Goal: Information Seeking & Learning: Learn about a topic

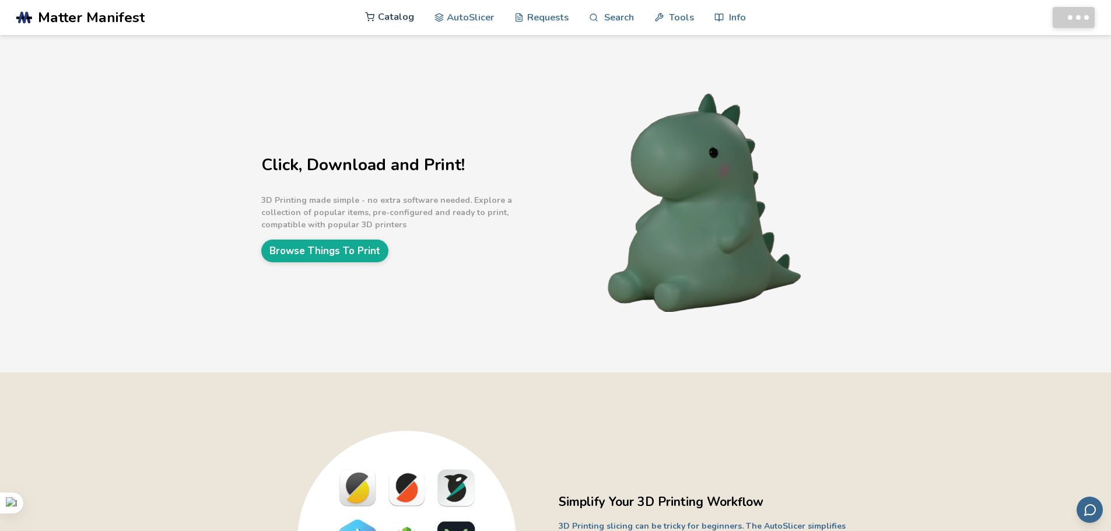
drag, startPoint x: 0, startPoint y: 0, endPoint x: 377, endPoint y: 24, distance: 378.2
click at [377, 24] on link "Catalog" at bounding box center [389, 16] width 49 height 35
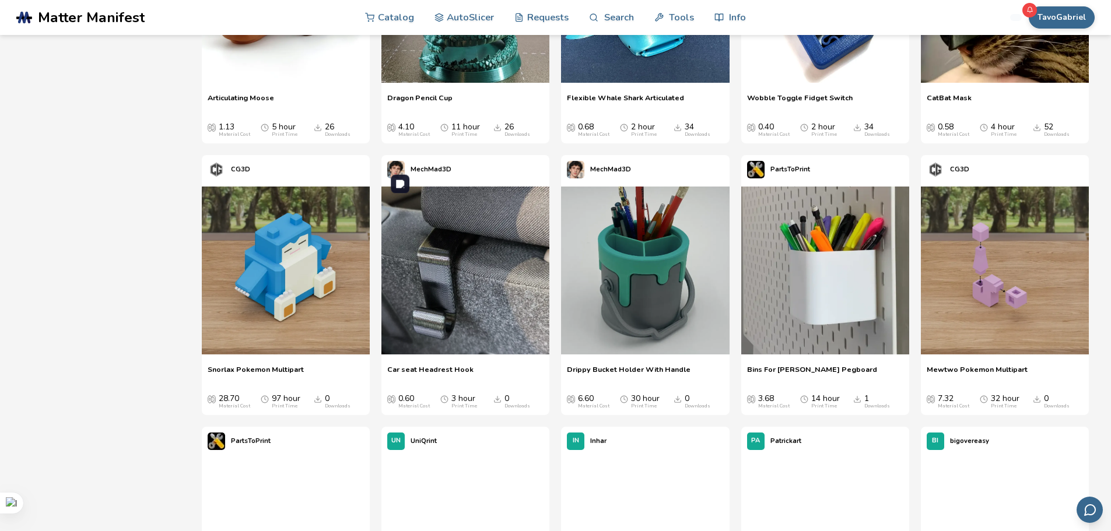
scroll to position [1692, 0]
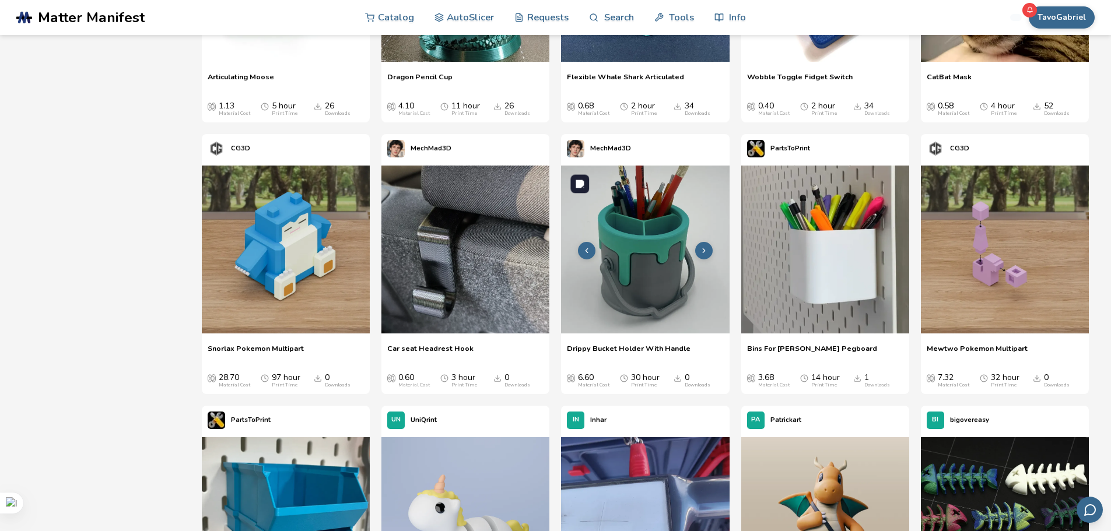
click at [687, 261] on img at bounding box center [645, 250] width 168 height 168
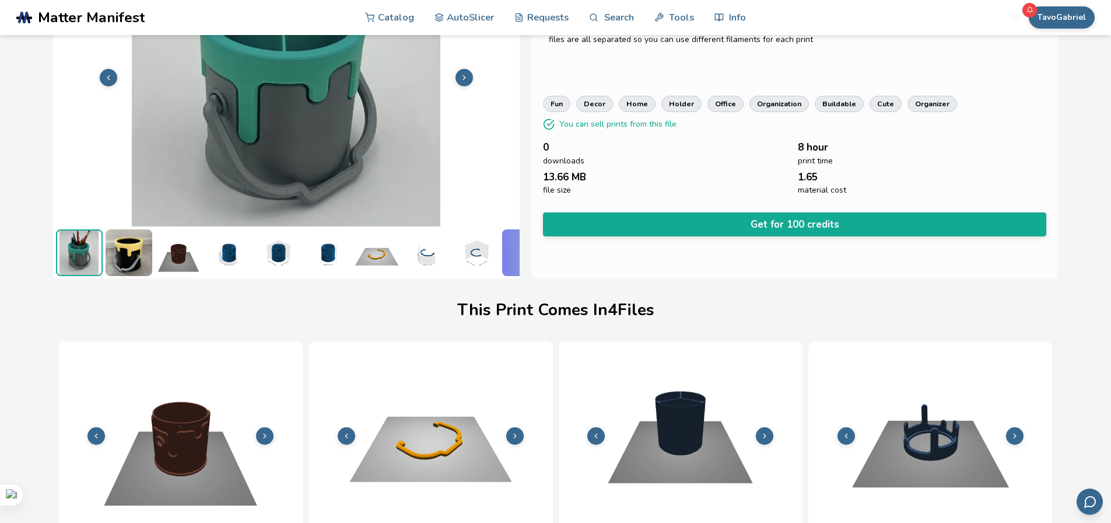
scroll to position [0, 5]
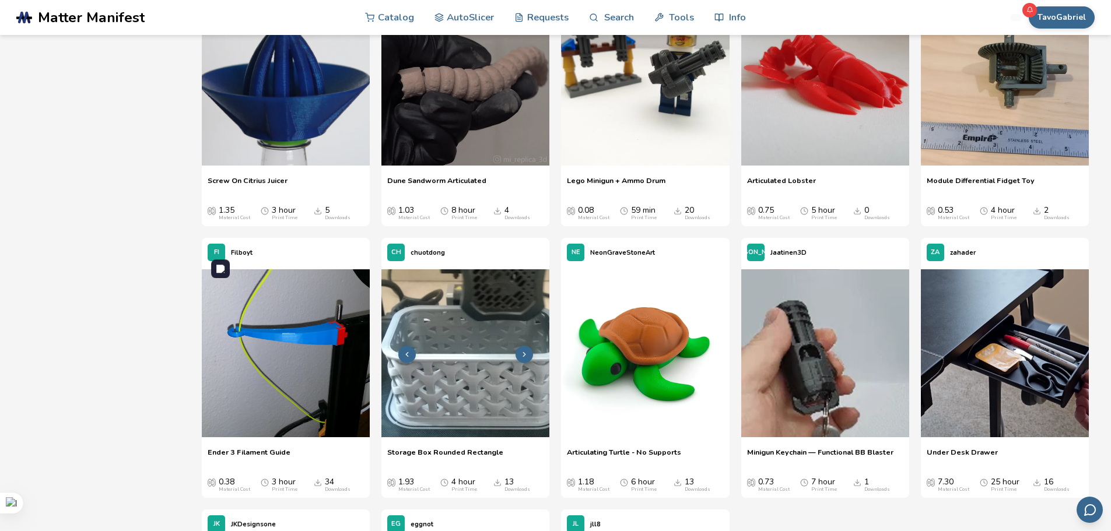
scroll to position [8691, 0]
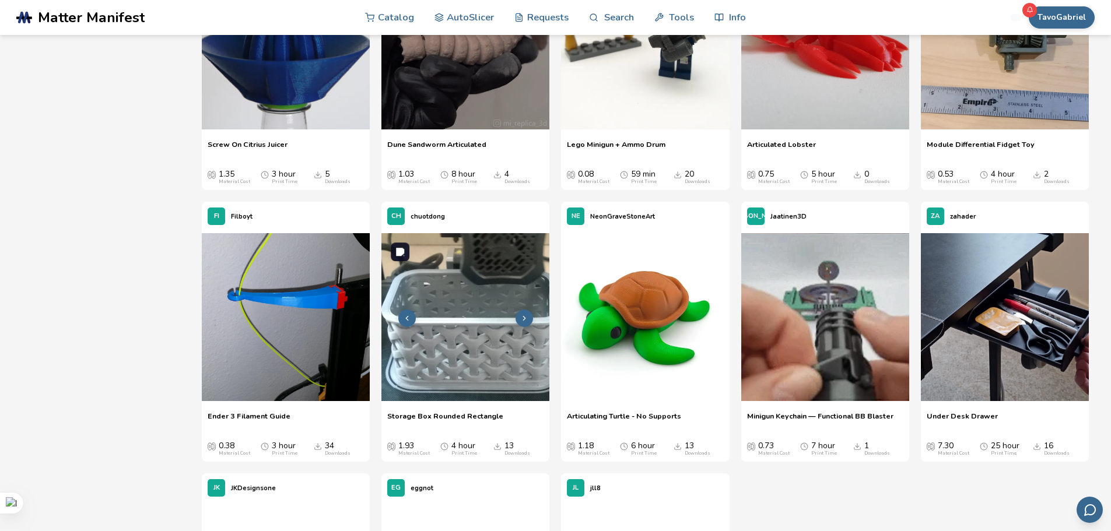
click at [438, 320] on img at bounding box center [466, 317] width 168 height 168
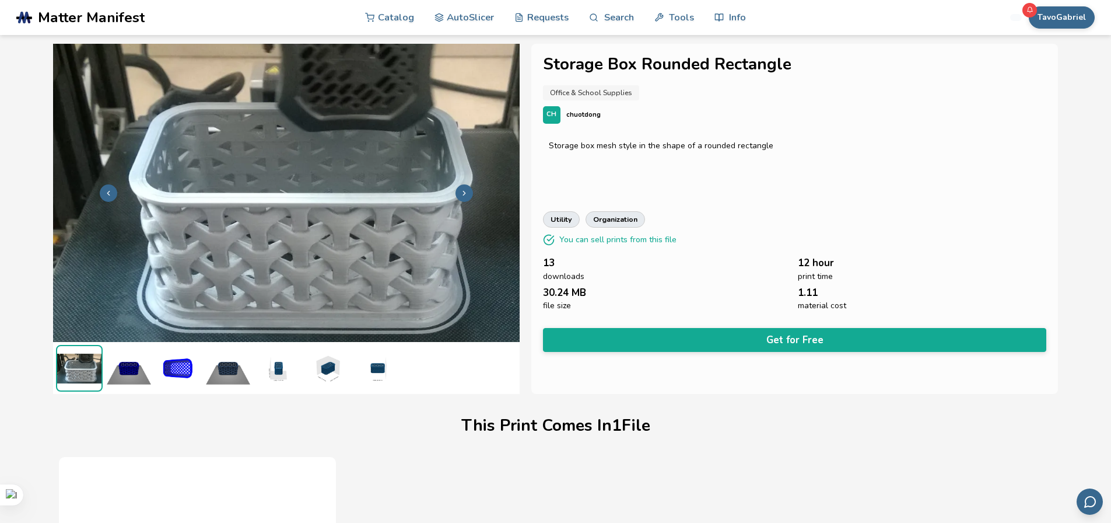
click at [460, 187] on button at bounding box center [465, 193] width 18 height 18
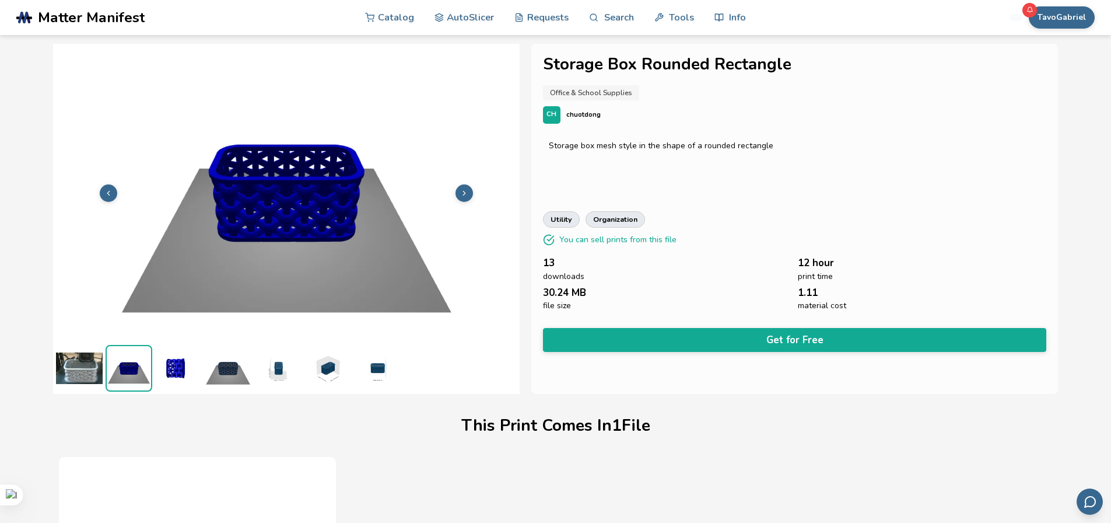
click at [461, 187] on button at bounding box center [465, 193] width 18 height 18
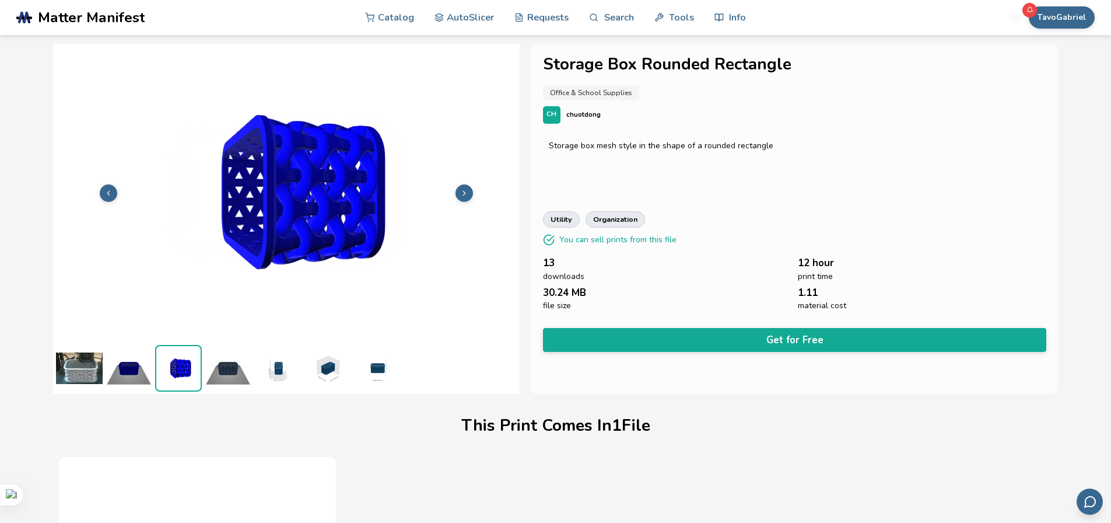
click at [277, 372] on img at bounding box center [277, 368] width 47 height 47
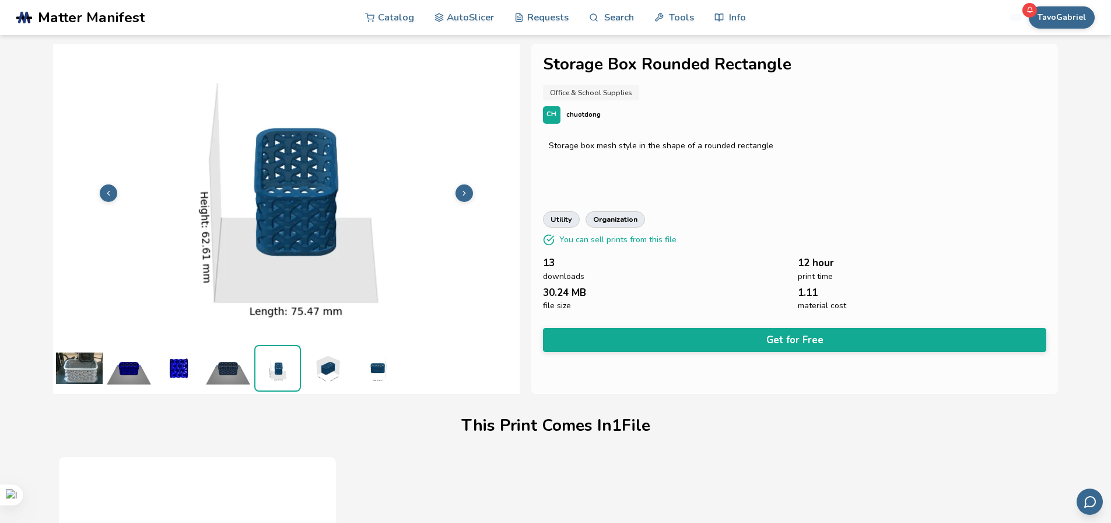
click at [329, 375] on img at bounding box center [327, 368] width 47 height 47
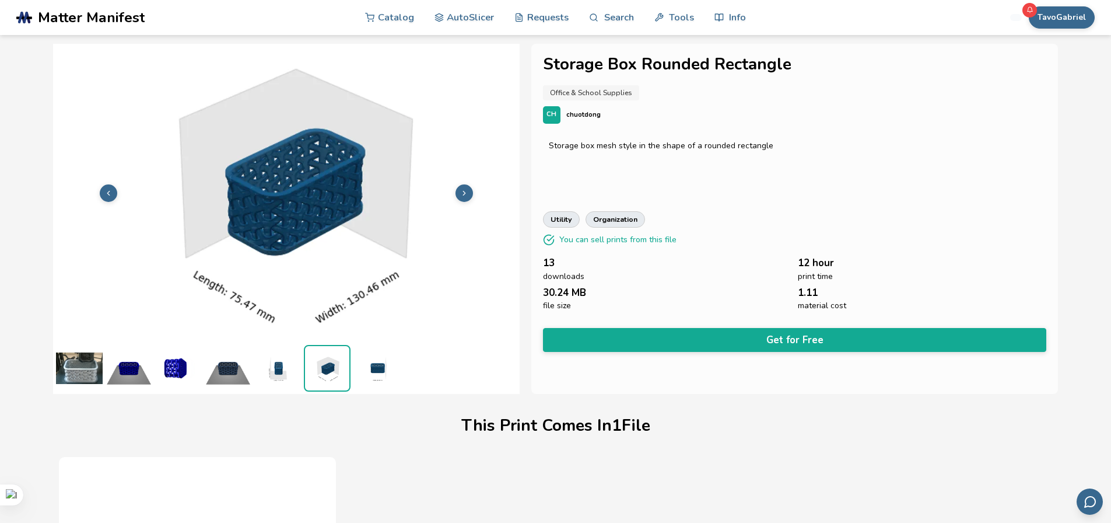
click at [462, 195] on icon at bounding box center [464, 193] width 8 height 8
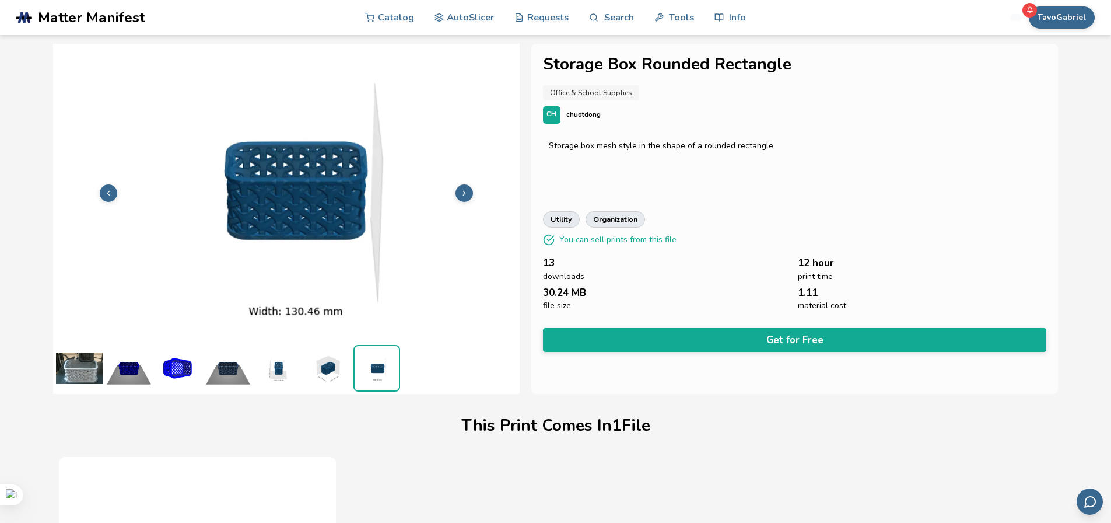
click at [459, 195] on button at bounding box center [465, 193] width 18 height 18
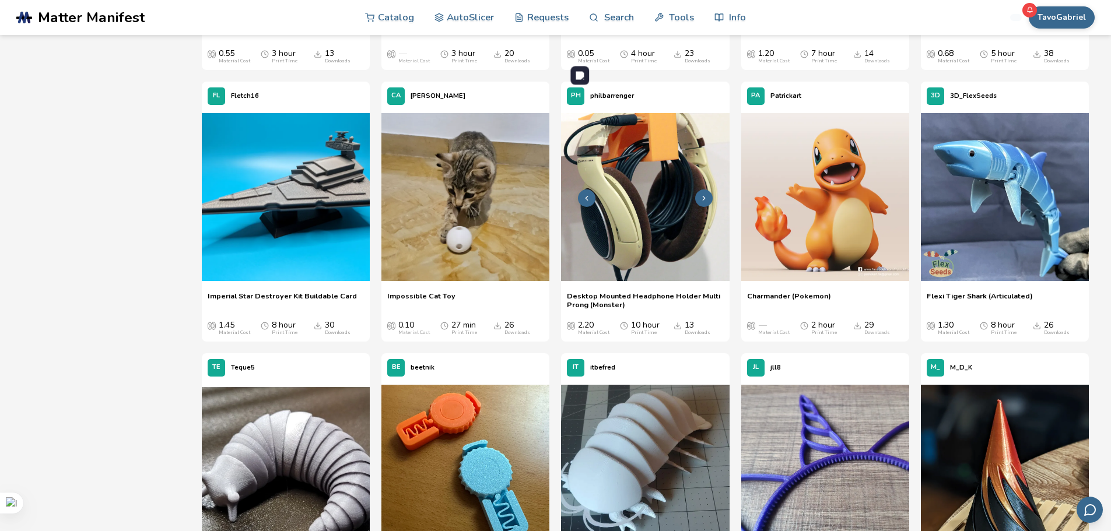
scroll to position [2617, 0]
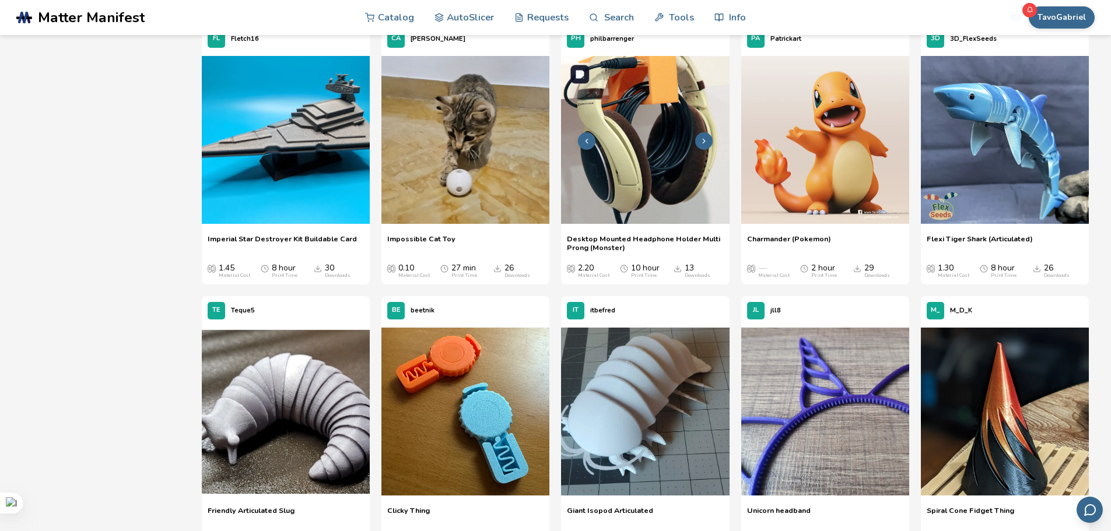
click at [660, 130] on img at bounding box center [645, 140] width 168 height 168
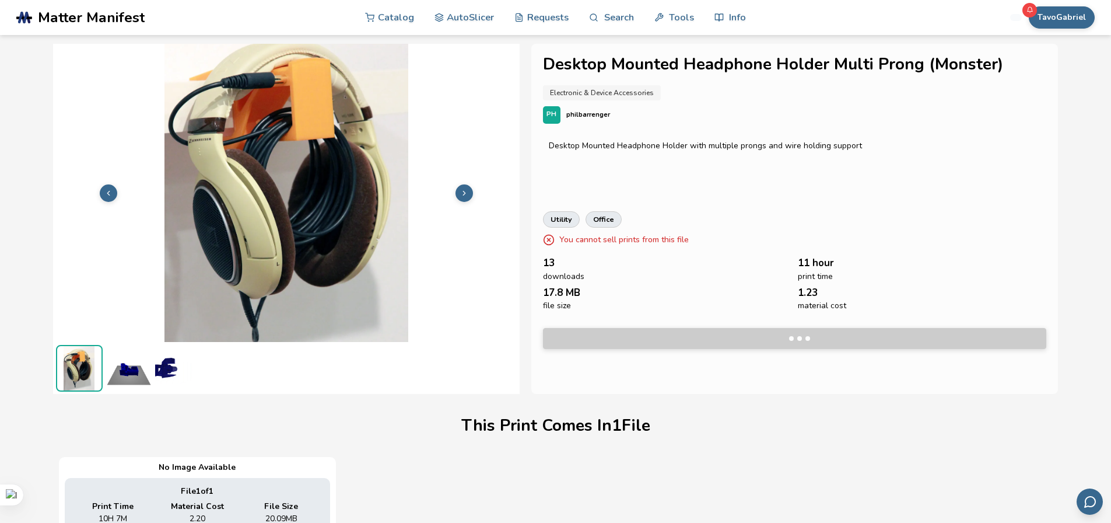
click at [468, 194] on button at bounding box center [465, 193] width 18 height 18
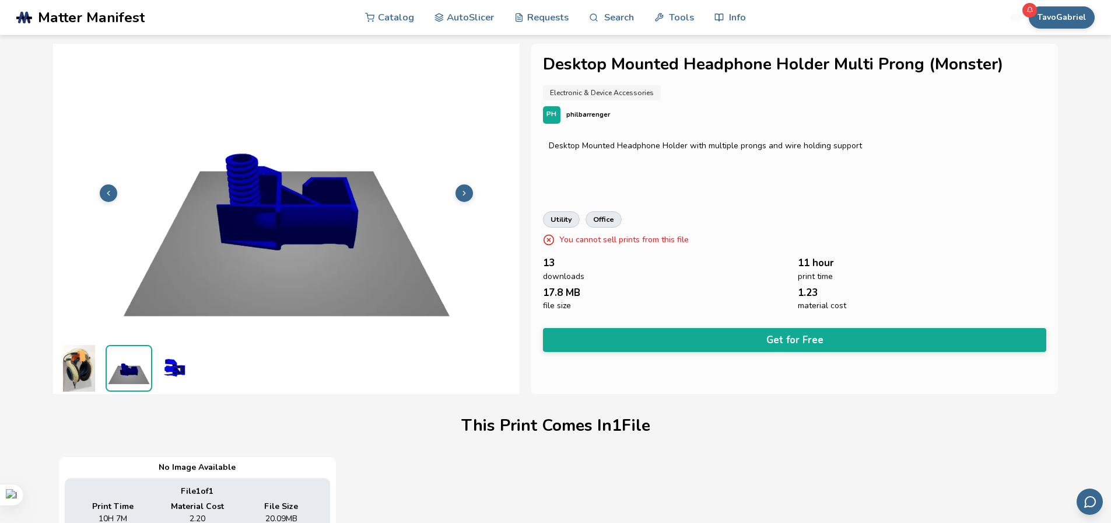
click at [467, 194] on icon at bounding box center [464, 193] width 8 height 8
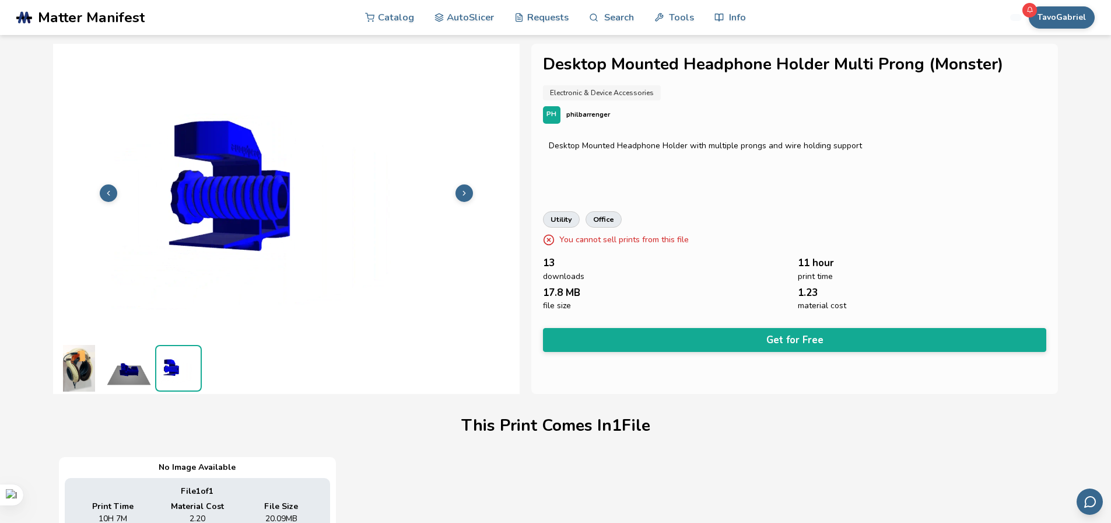
click at [460, 194] on icon at bounding box center [464, 193] width 8 height 8
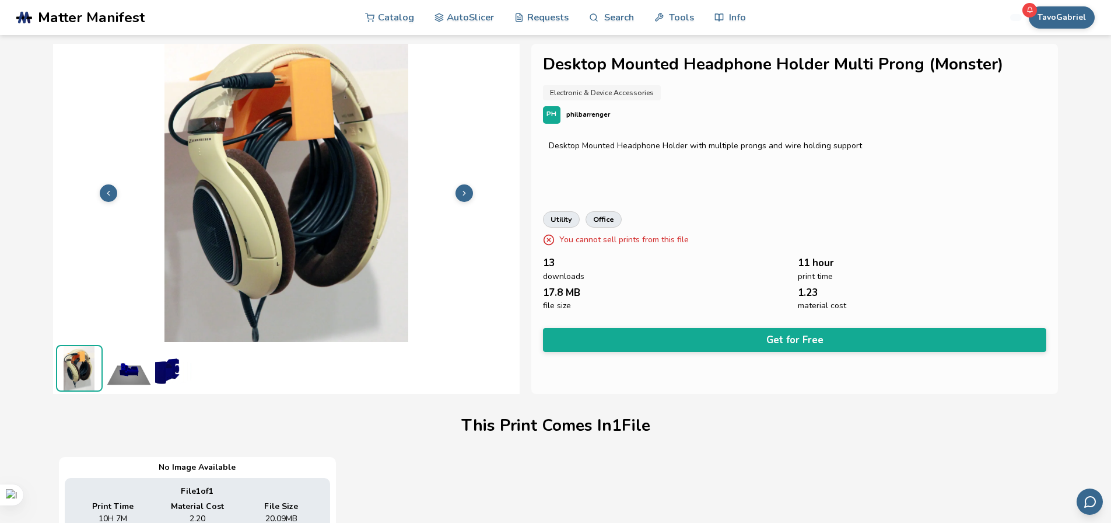
click at [460, 194] on icon at bounding box center [464, 193] width 8 height 8
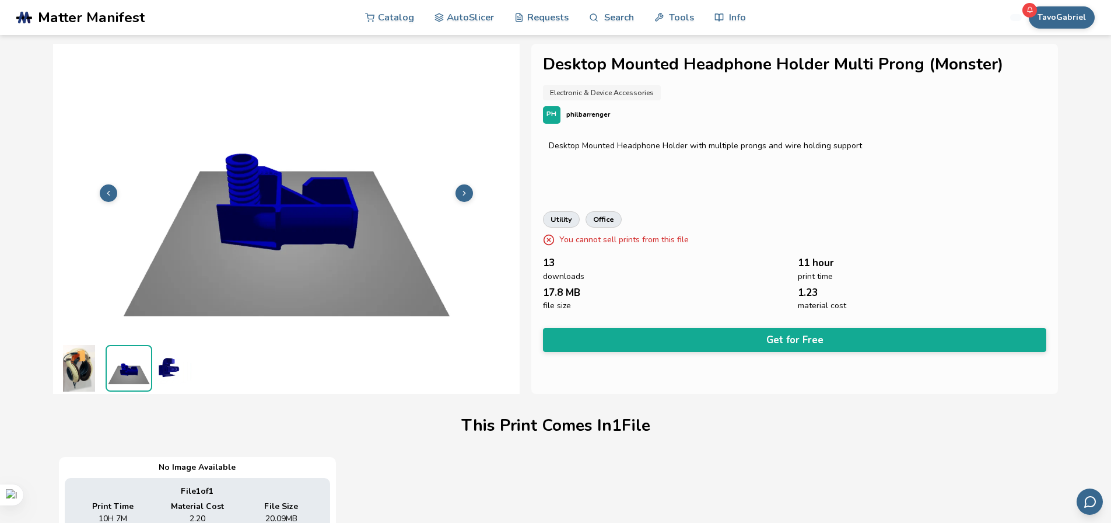
click at [460, 194] on icon at bounding box center [464, 193] width 8 height 8
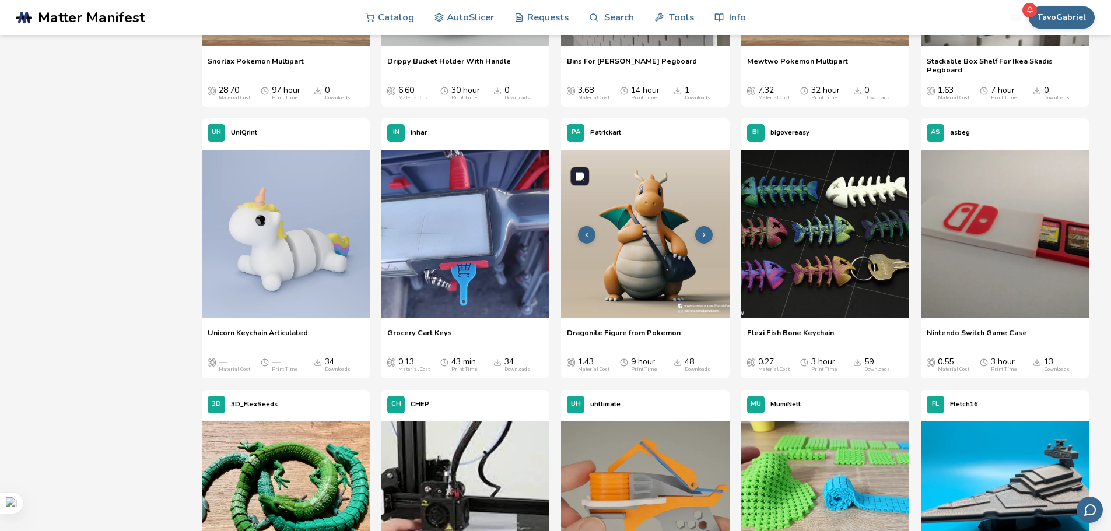
scroll to position [1804, 0]
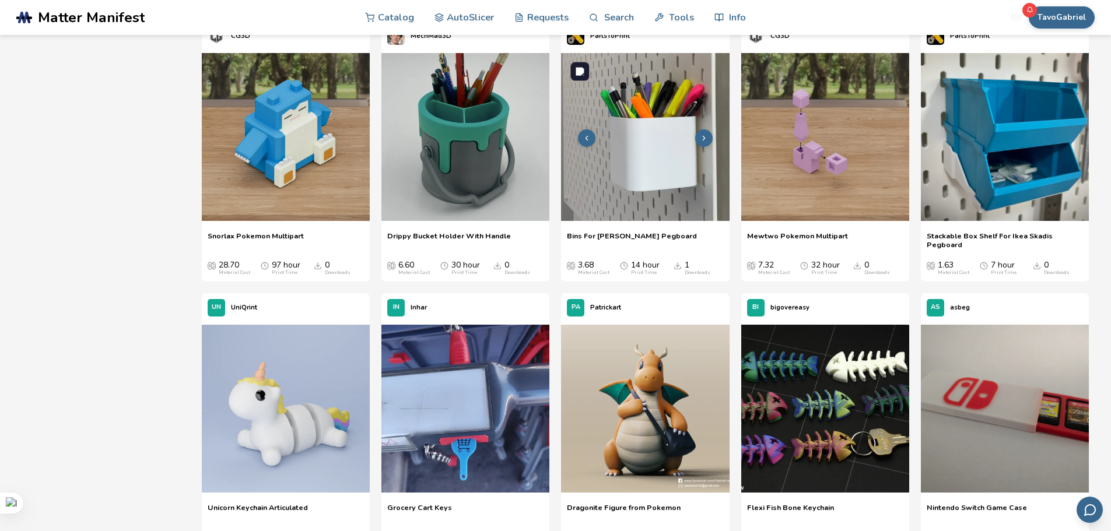
click at [610, 106] on img at bounding box center [645, 137] width 168 height 168
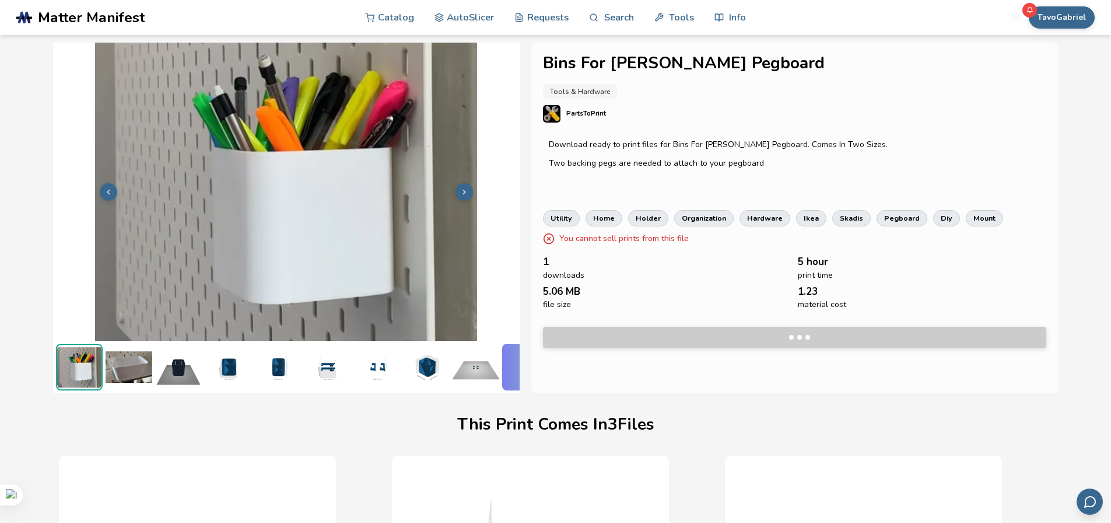
scroll to position [0, 5]
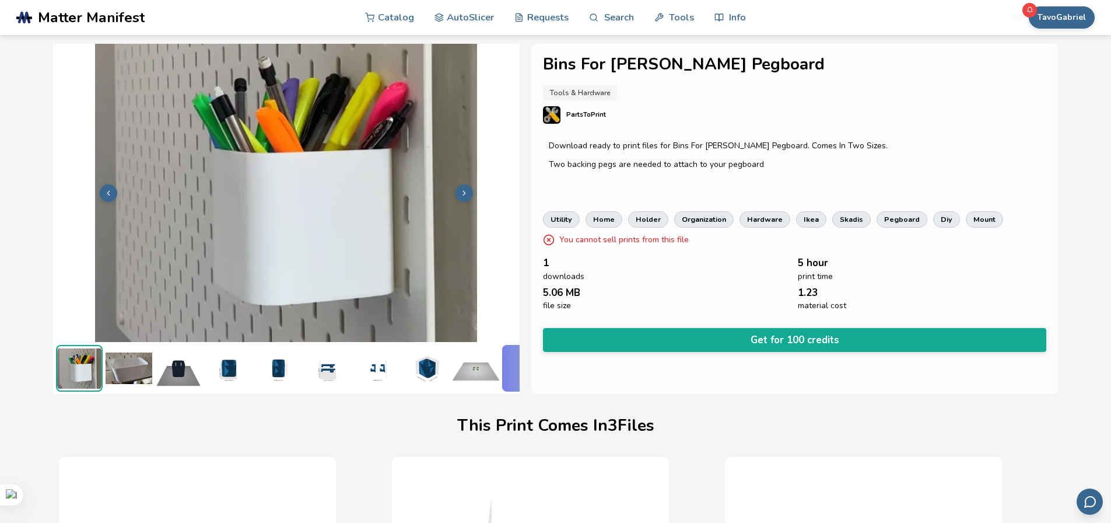
click at [131, 357] on img at bounding box center [129, 368] width 47 height 47
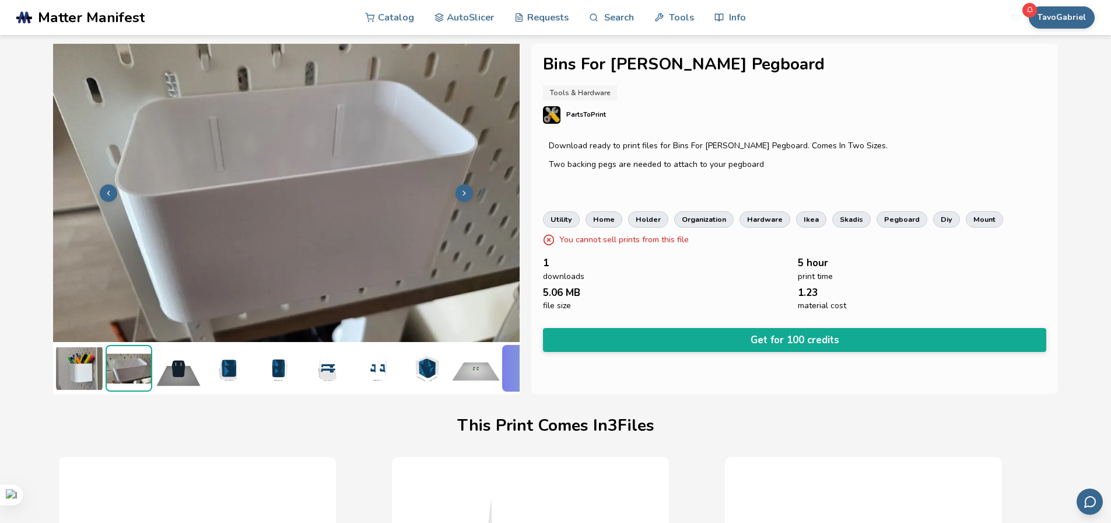
click at [174, 366] on img at bounding box center [178, 368] width 47 height 47
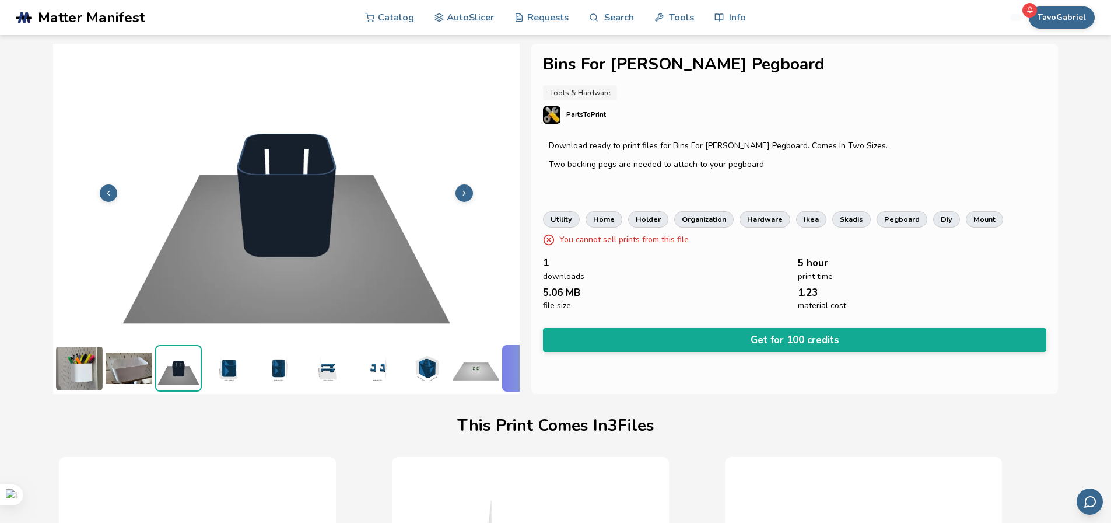
click at [230, 369] on img at bounding box center [228, 368] width 47 height 47
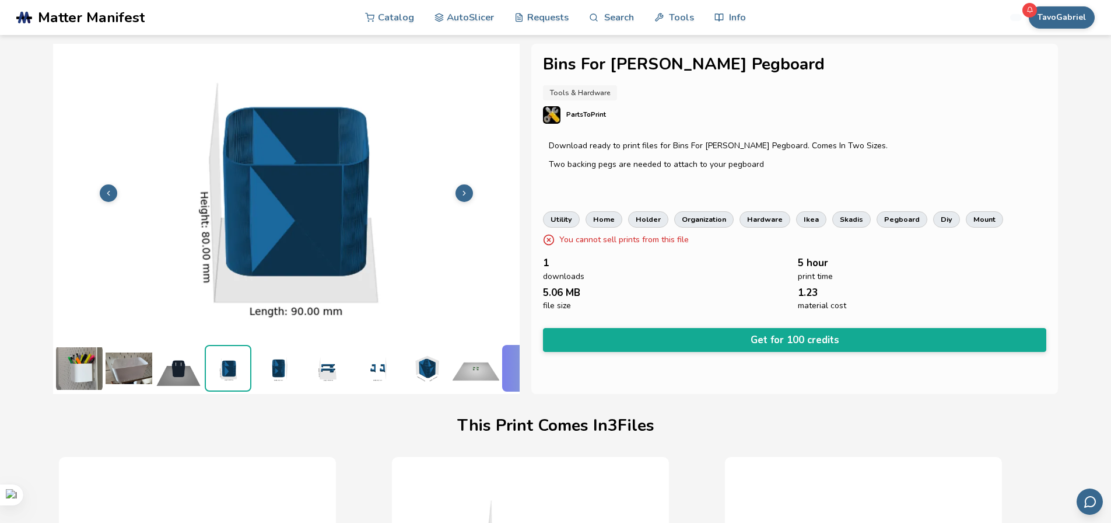
click at [258, 366] on img at bounding box center [277, 368] width 47 height 47
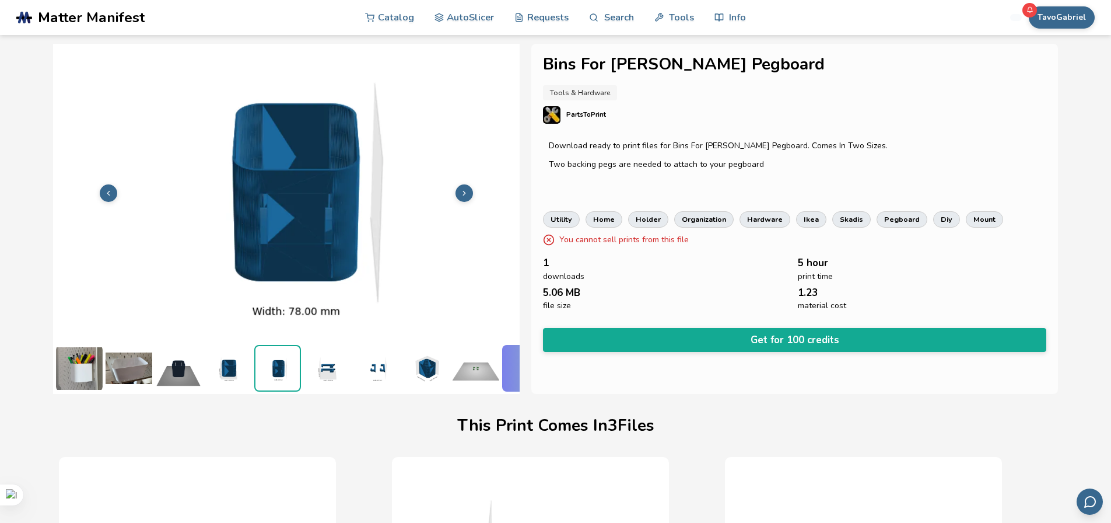
click at [328, 365] on img at bounding box center [327, 368] width 47 height 47
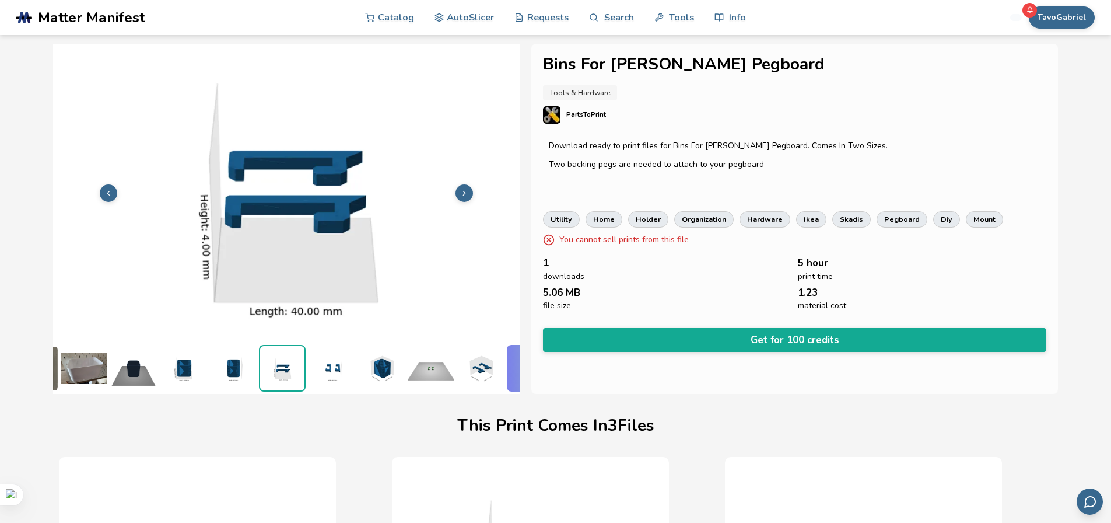
scroll to position [0, 46]
click at [387, 373] on img at bounding box center [381, 368] width 47 height 47
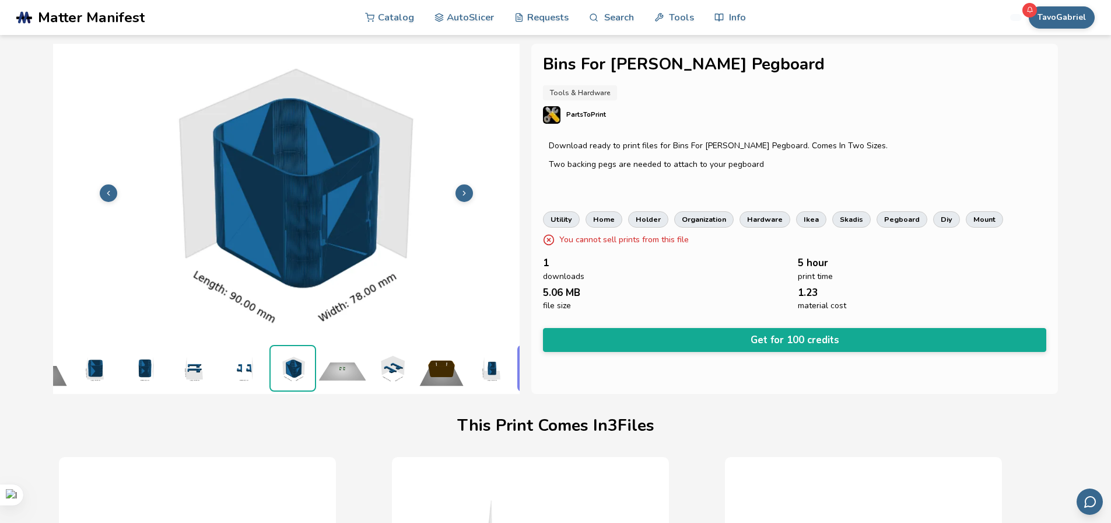
scroll to position [0, 145]
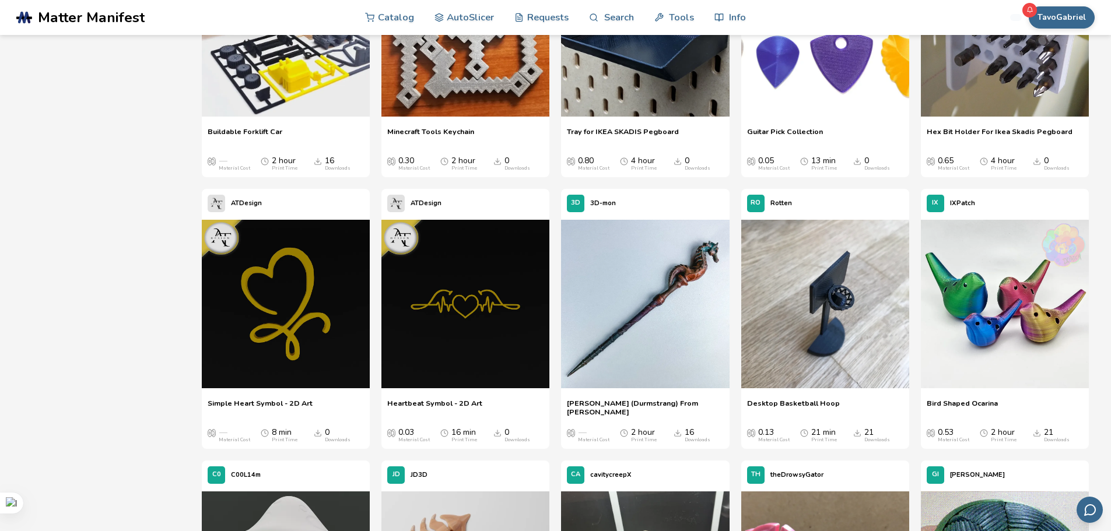
scroll to position [4254, 0]
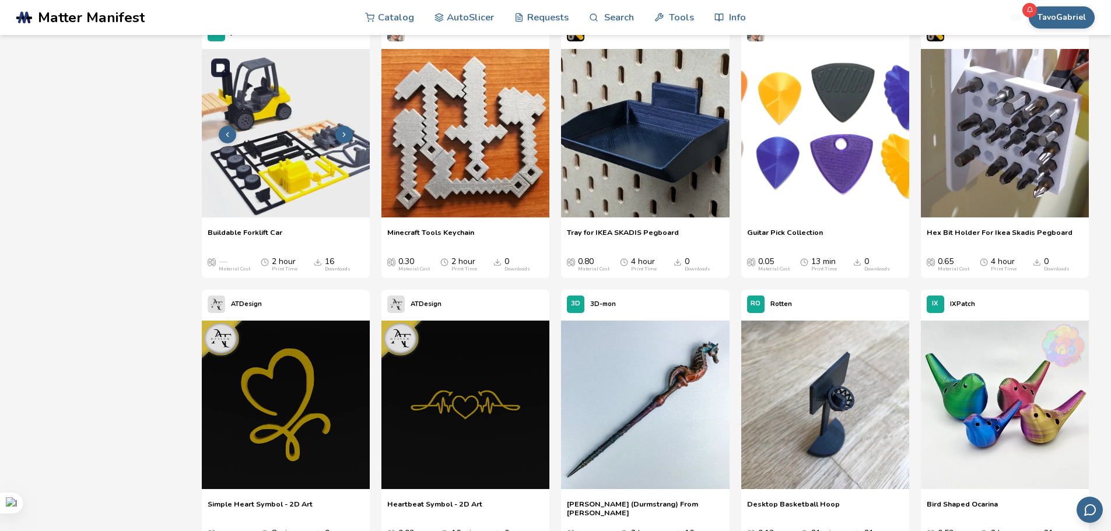
click at [309, 156] on img at bounding box center [286, 133] width 168 height 168
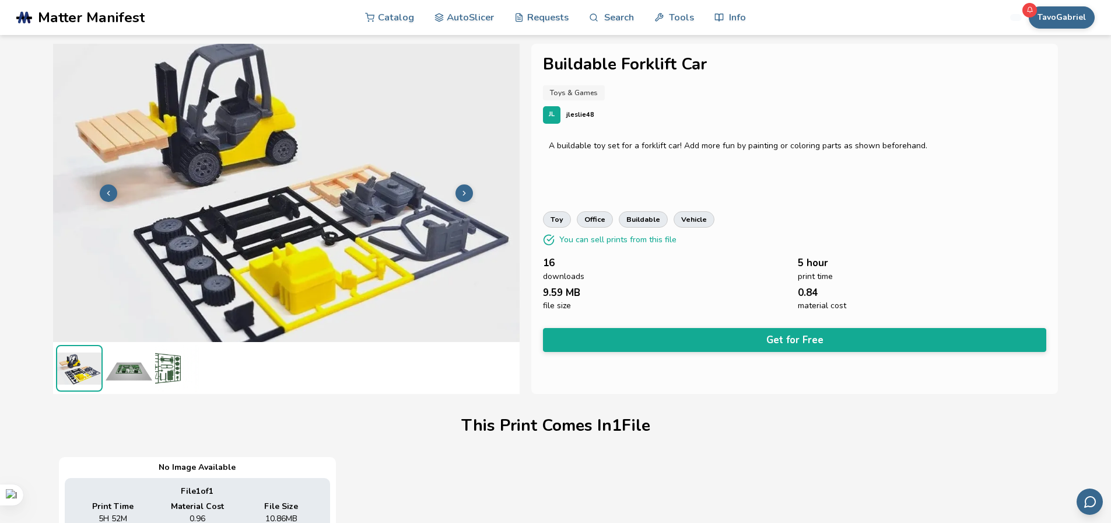
click at [122, 376] on img at bounding box center [129, 368] width 47 height 47
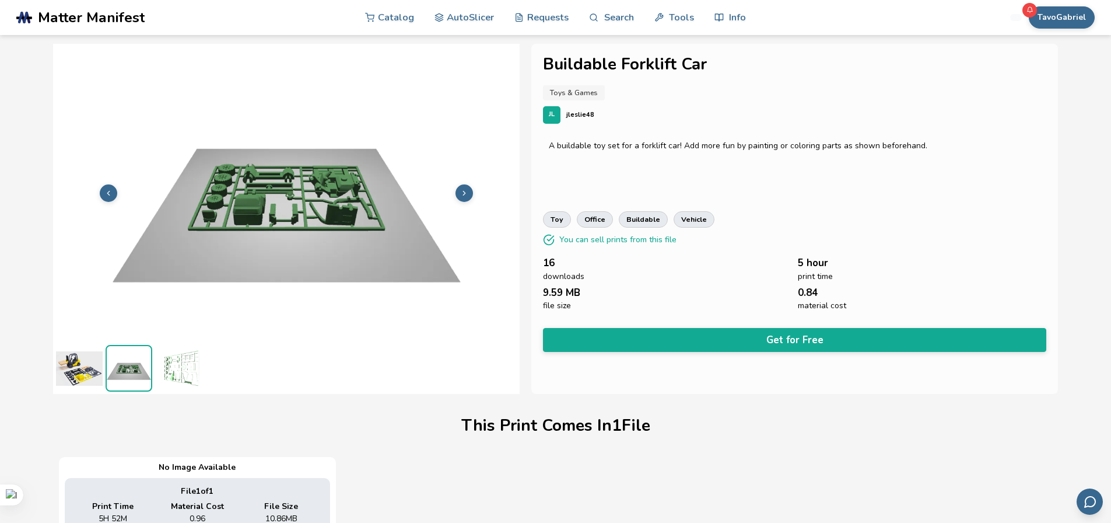
click at [173, 369] on img at bounding box center [178, 368] width 47 height 47
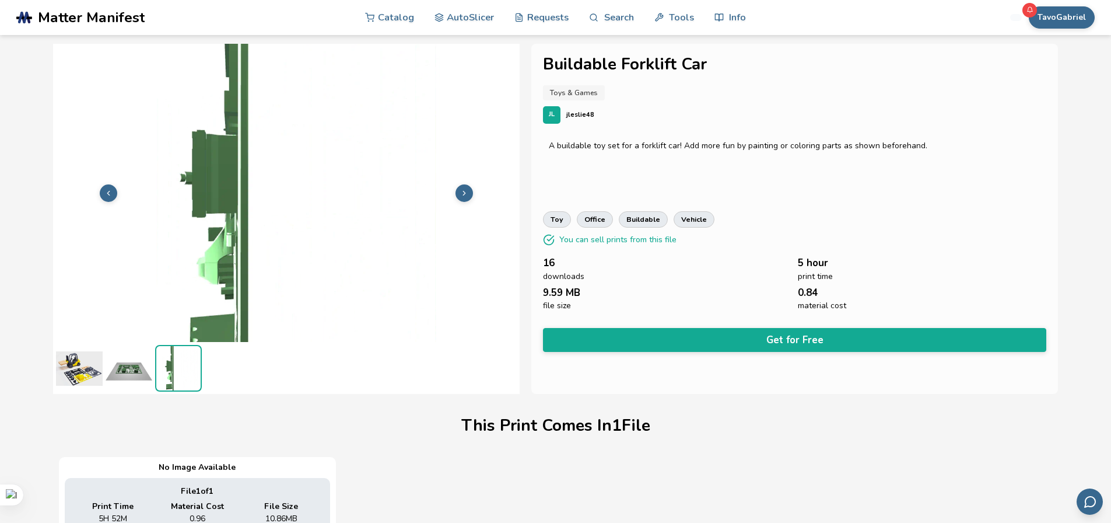
click at [130, 375] on img at bounding box center [129, 368] width 47 height 47
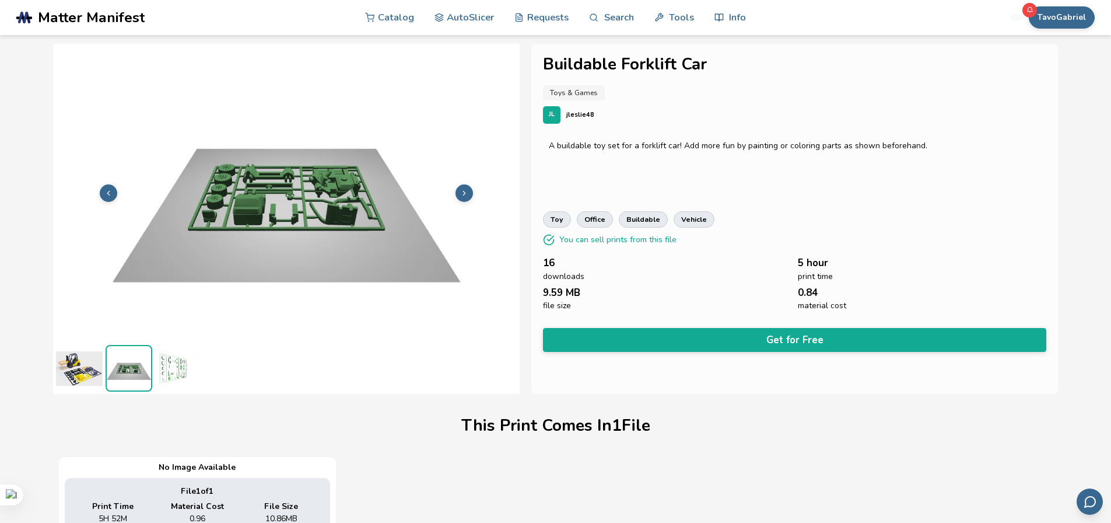
click at [87, 366] on img at bounding box center [79, 368] width 47 height 47
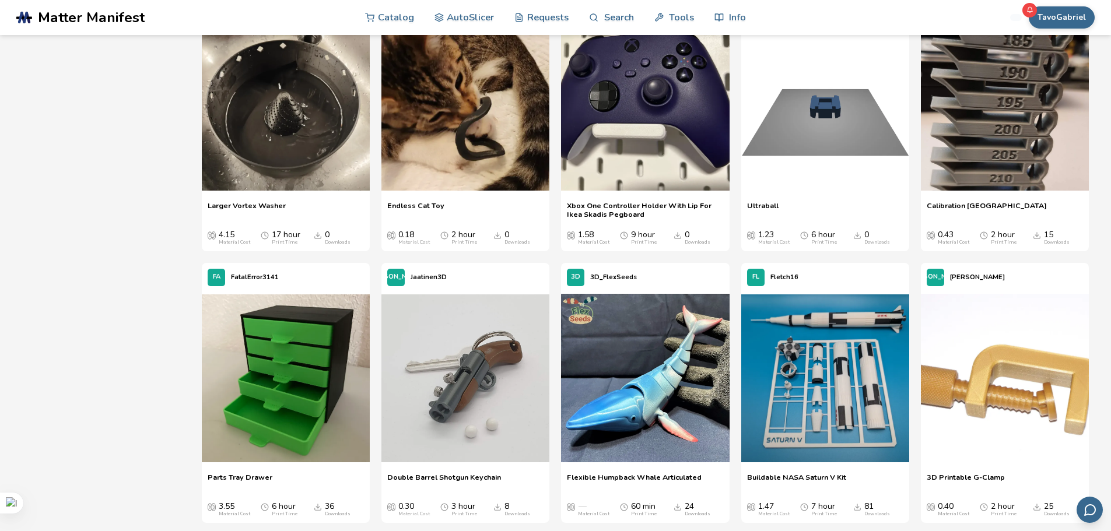
scroll to position [3077, 0]
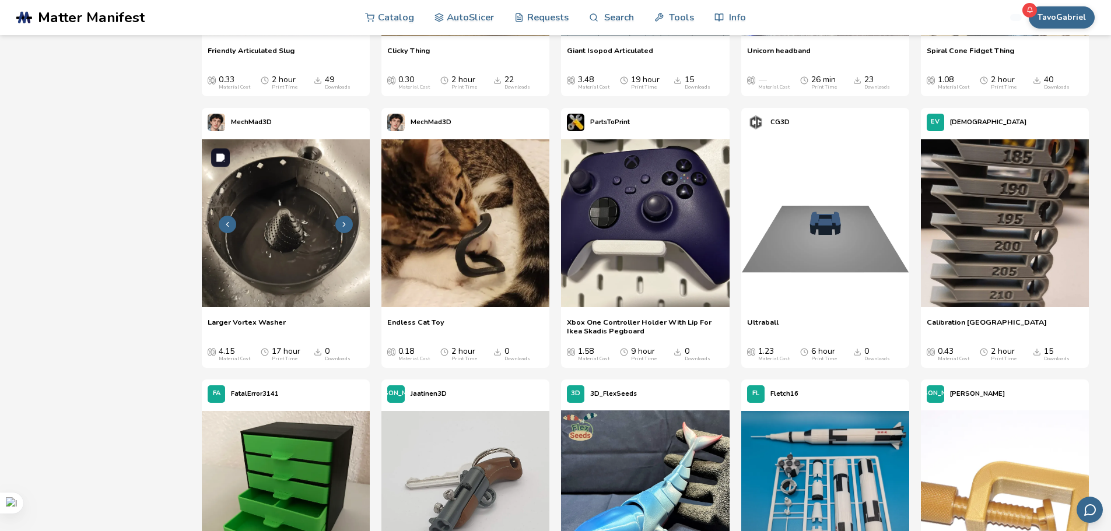
click at [287, 230] on img at bounding box center [286, 223] width 168 height 168
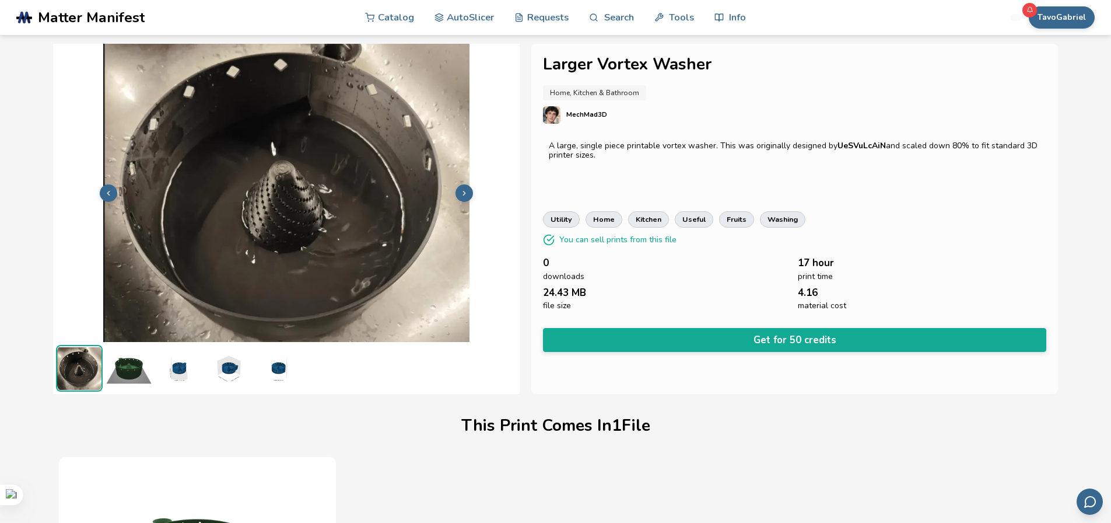
click at [130, 367] on img at bounding box center [129, 368] width 47 height 47
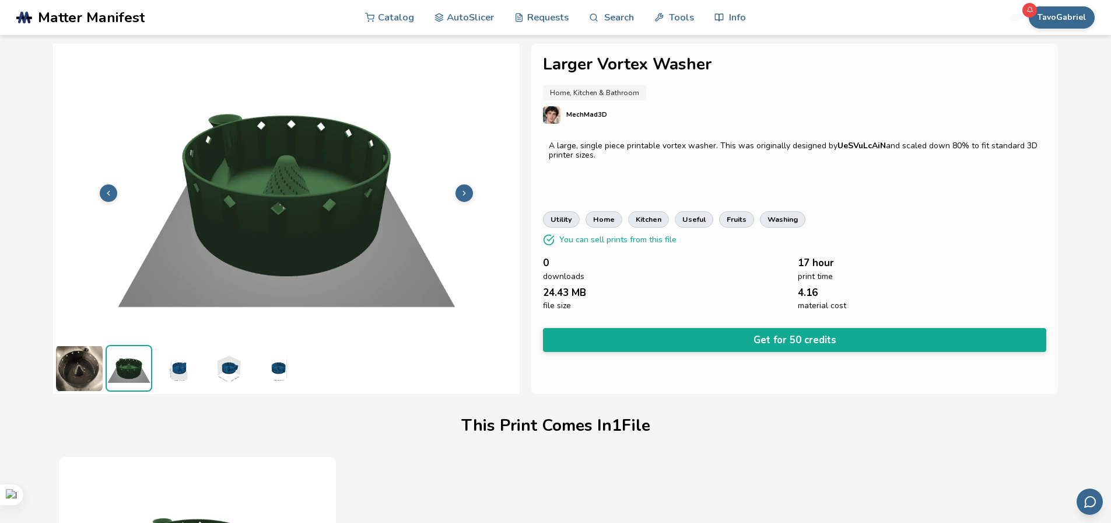
click at [180, 373] on img at bounding box center [178, 368] width 47 height 47
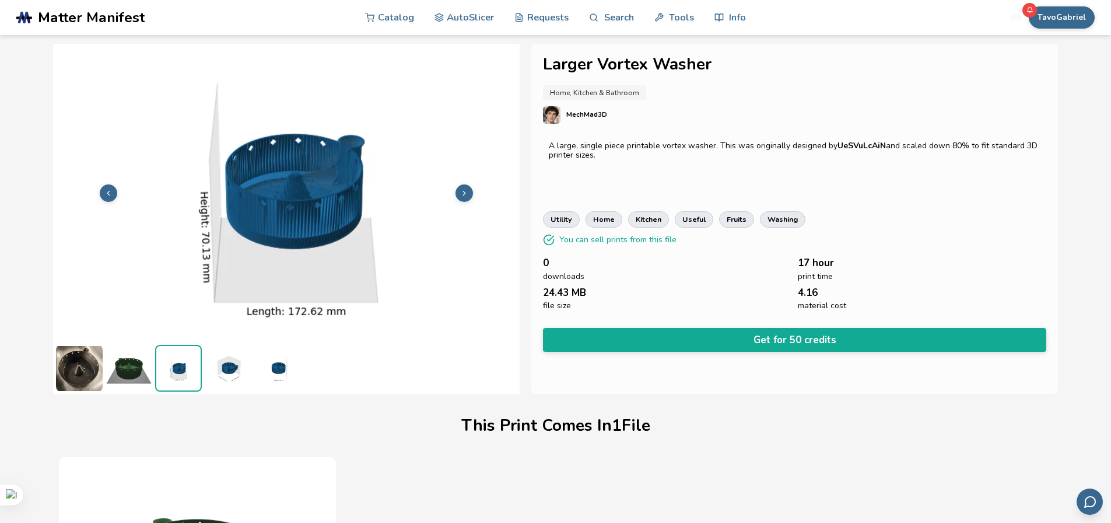
click at [225, 372] on img at bounding box center [228, 368] width 47 height 47
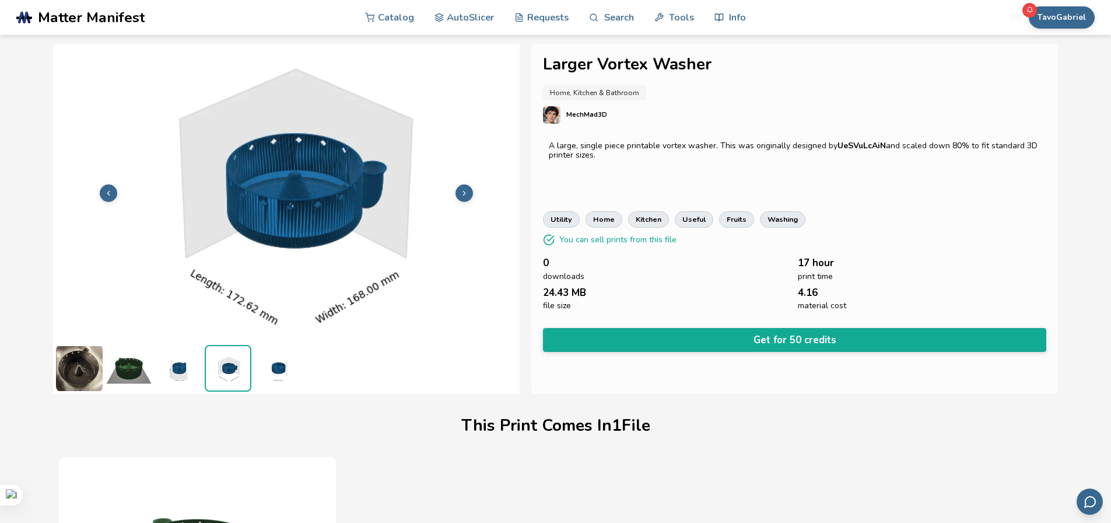
click at [289, 379] on img at bounding box center [277, 368] width 47 height 47
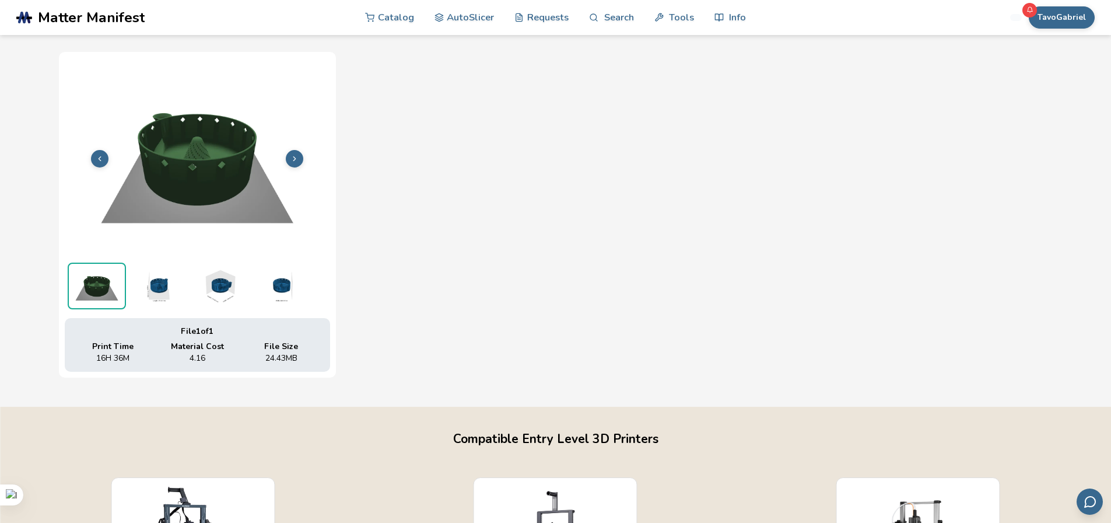
scroll to position [408, 0]
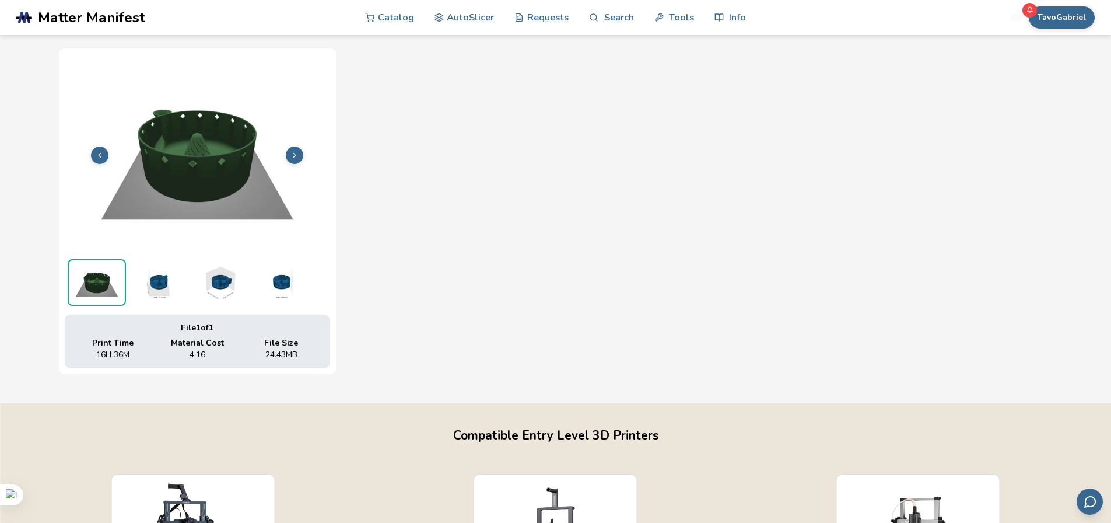
click at [152, 299] on img at bounding box center [158, 282] width 58 height 47
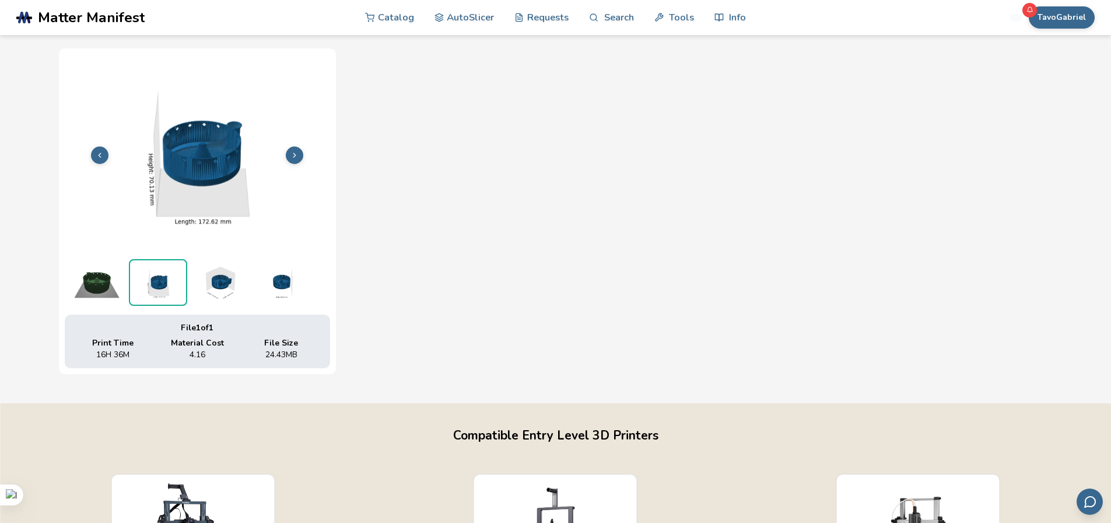
click at [158, 285] on img at bounding box center [158, 282] width 56 height 44
click at [226, 298] on img at bounding box center [219, 282] width 58 height 47
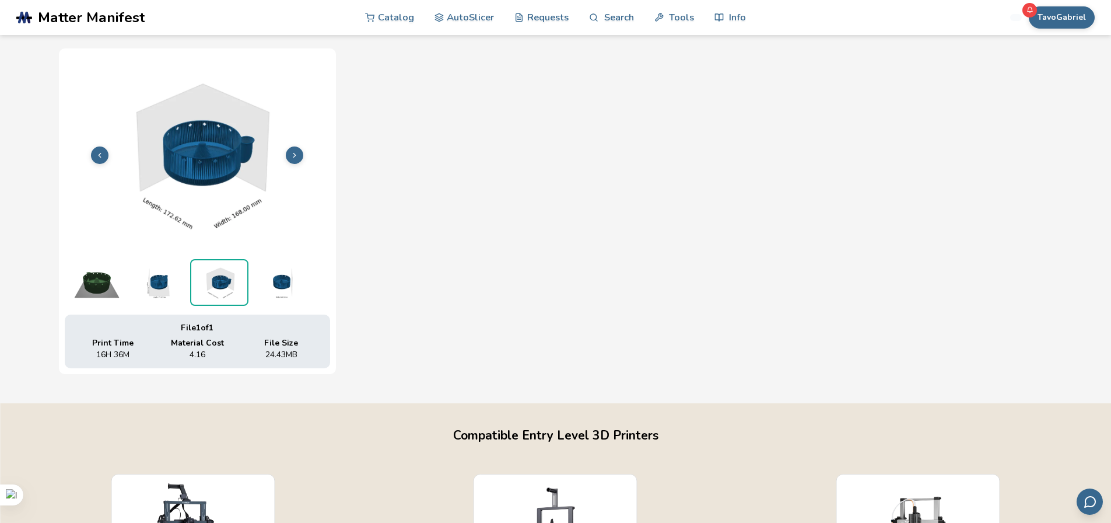
click at [227, 288] on img at bounding box center [219, 282] width 56 height 44
click at [300, 296] on img at bounding box center [280, 282] width 58 height 47
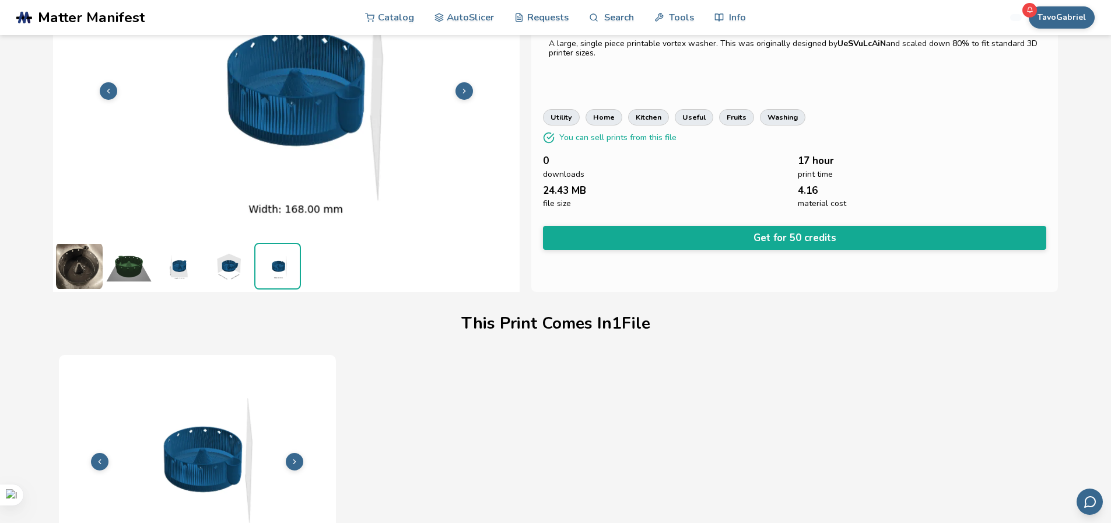
scroll to position [0, 0]
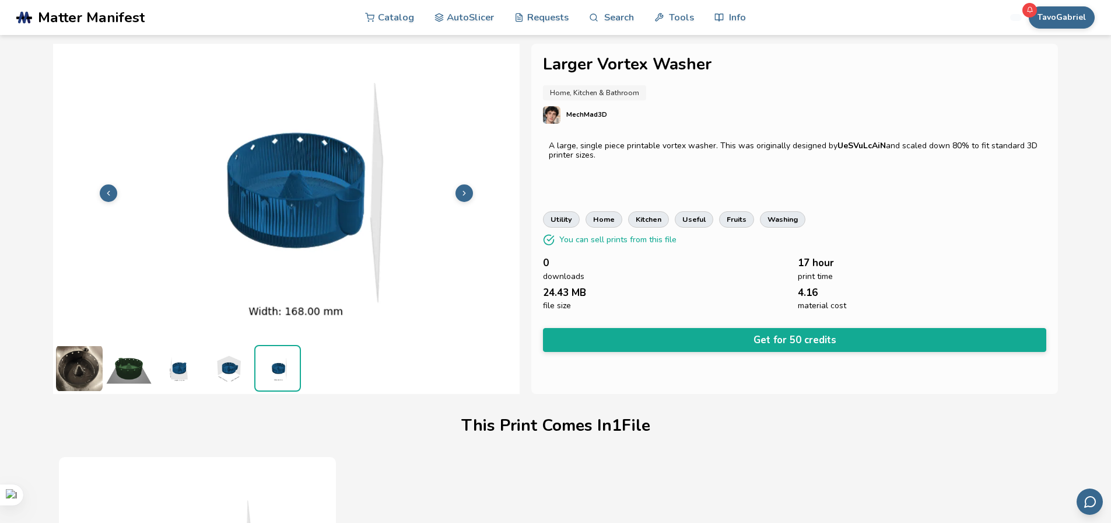
click at [71, 361] on img at bounding box center [79, 368] width 47 height 47
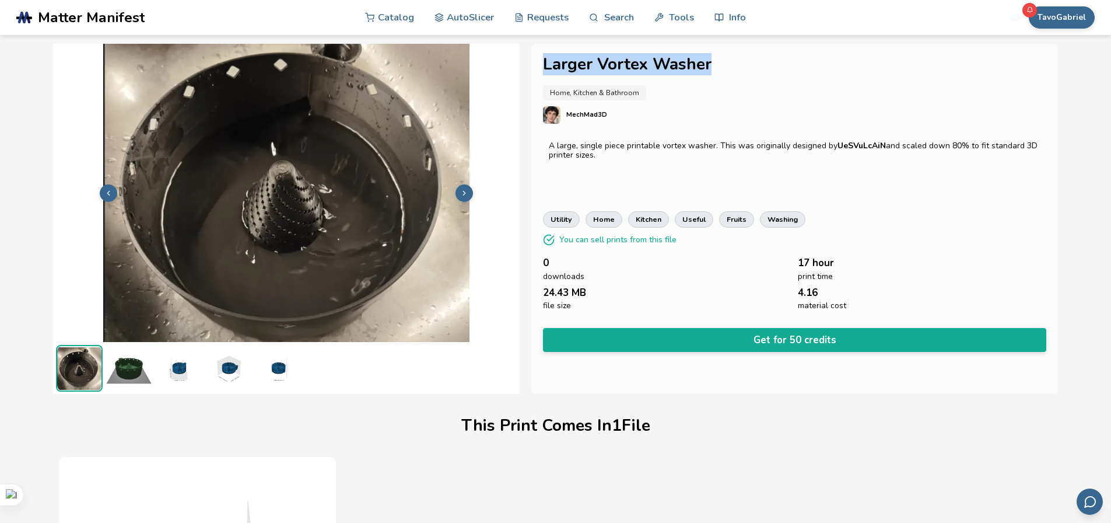
drag, startPoint x: 723, startPoint y: 62, endPoint x: 538, endPoint y: 60, distance: 185.5
click at [538, 60] on div "Larger Vortex Washer Home, Kitchen & Bathroom MechMad3D A large, single piece p…" at bounding box center [794, 219] width 527 height 350
copy h1 "Larger Vortex Washer"
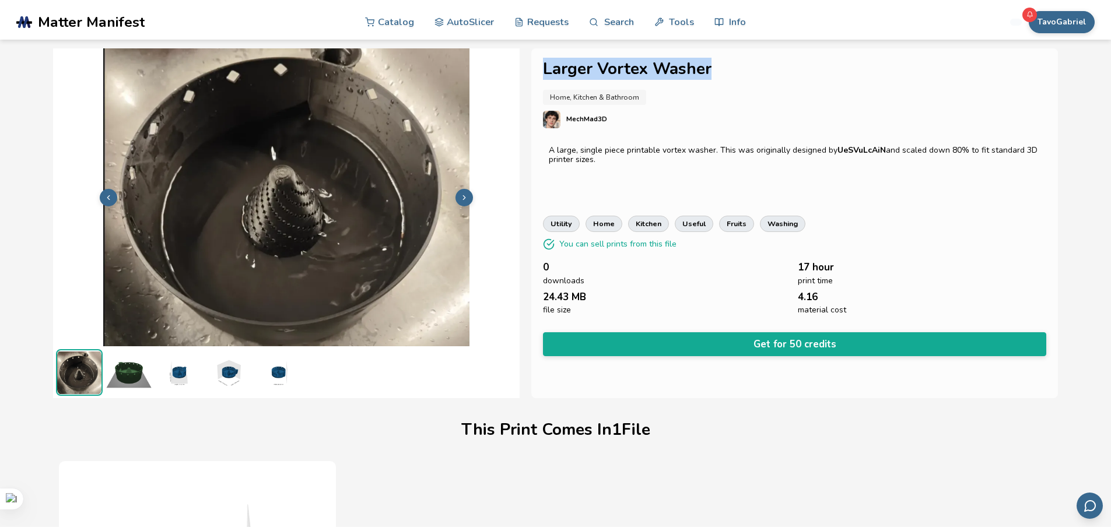
scroll to position [288, 0]
